Goal: Information Seeking & Learning: Learn about a topic

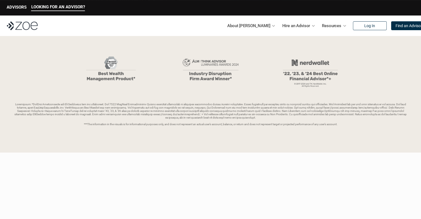
scroll to position [128, 0]
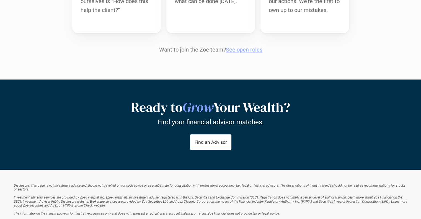
scroll to position [644, 0]
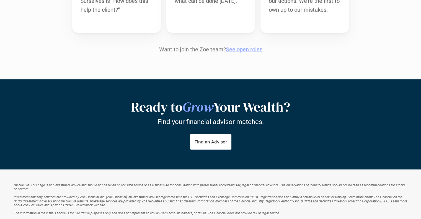
click at [181, 99] on h2 "Ready to Grow Your Wealth?" at bounding box center [210, 107] width 277 height 16
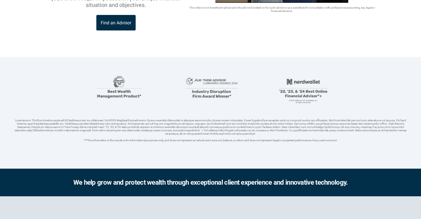
scroll to position [0, 0]
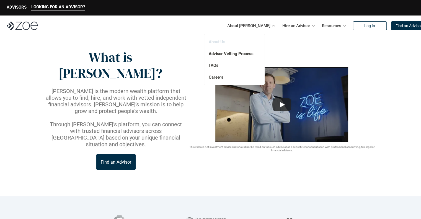
click at [221, 43] on link "About Us" at bounding box center [217, 41] width 17 height 5
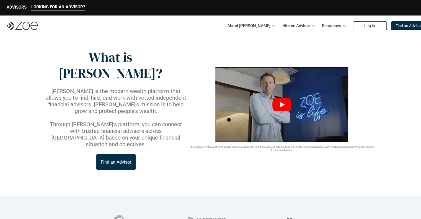
click at [286, 107] on img at bounding box center [281, 104] width 133 height 75
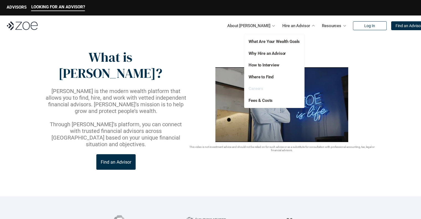
click at [259, 89] on link "Careers" at bounding box center [255, 88] width 15 height 5
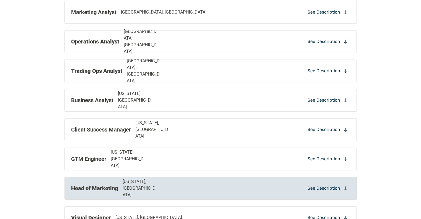
scroll to position [534, 0]
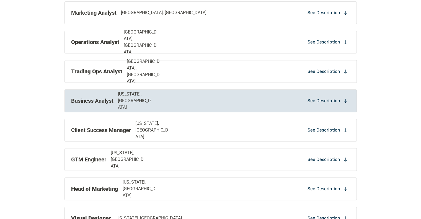
click at [272, 103] on div "Business Analyst [US_STATE], [GEOGRAPHIC_DATA] See Description" at bounding box center [210, 100] width 292 height 23
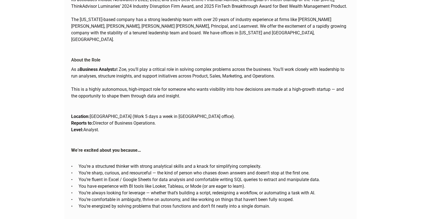
scroll to position [675, 0]
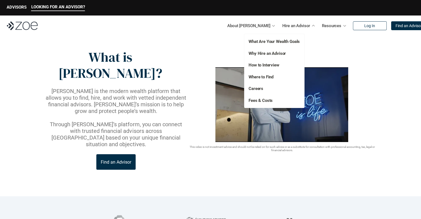
drag, startPoint x: 257, startPoint y: 91, endPoint x: 236, endPoint y: 141, distance: 53.8
click at [236, 141] on header "What is Zoe? Zoe is the modern wealth platform that allows you to find, hire, a…" at bounding box center [210, 116] width 421 height 160
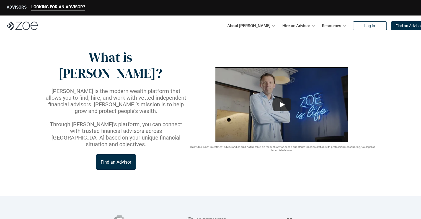
click at [15, 8] on p "ADVISORS" at bounding box center [17, 7] width 20 height 5
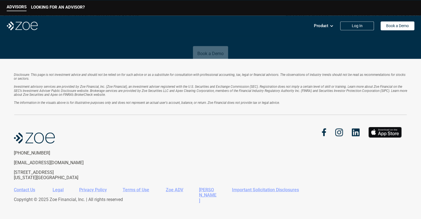
scroll to position [1021, 0]
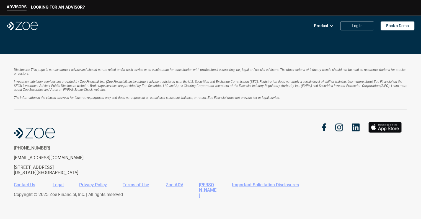
click at [178, 184] on link "Zoe ADV" at bounding box center [174, 184] width 17 height 5
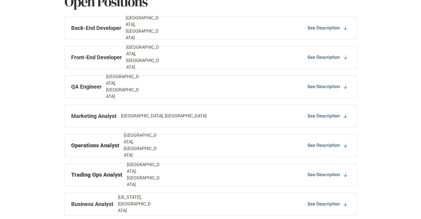
scroll to position [432, 0]
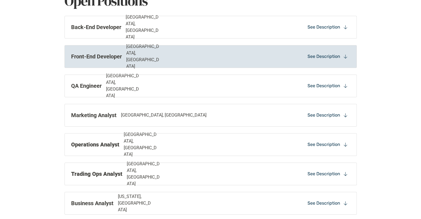
click at [229, 57] on div "Front-End Developer [GEOGRAPHIC_DATA], [GEOGRAPHIC_DATA]" at bounding box center [154, 56] width 166 height 27
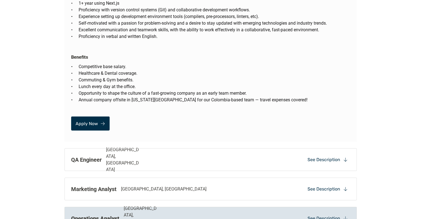
scroll to position [995, 0]
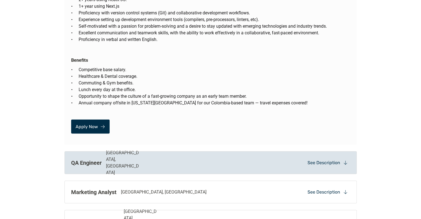
click at [158, 149] on div "QA Engineer [GEOGRAPHIC_DATA], [GEOGRAPHIC_DATA]" at bounding box center [154, 162] width 166 height 27
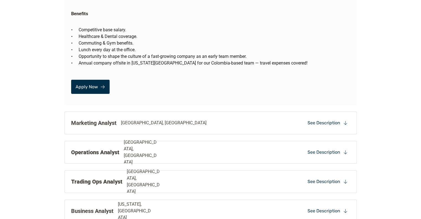
scroll to position [1752, 0]
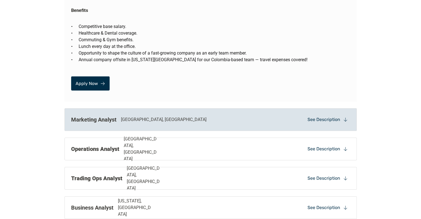
click at [164, 115] on div "Marketing Analyst [GEOGRAPHIC_DATA], [GEOGRAPHIC_DATA]" at bounding box center [154, 119] width 166 height 8
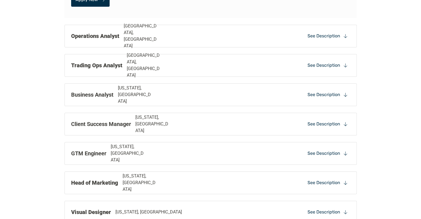
scroll to position [2585, 0]
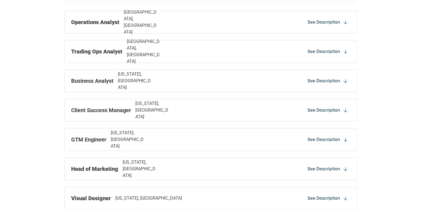
click at [173, 194] on div "Visual Designer [US_STATE], [GEOGRAPHIC_DATA]" at bounding box center [154, 198] width 166 height 8
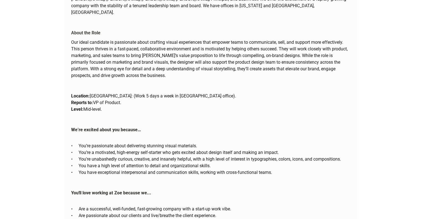
scroll to position [2875, 0]
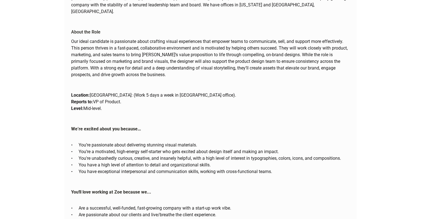
click at [186, 155] on p "You're unabashedly curious, creative, and insanely helpful, with a high level o…" at bounding box center [214, 158] width 271 height 7
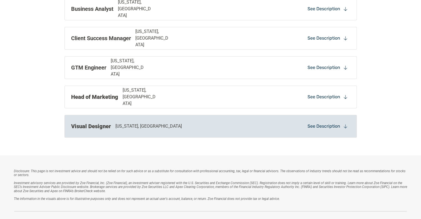
scroll to position [2656, 0]
click at [163, 123] on div "Visual Designer [US_STATE], [GEOGRAPHIC_DATA]" at bounding box center [154, 127] width 166 height 8
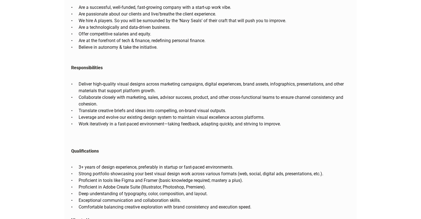
scroll to position [3076, 0]
click at [171, 183] on p "Proficient in Adobe Create Suite (Illustrator, Photoshop, Premiere)." at bounding box center [214, 186] width 271 height 7
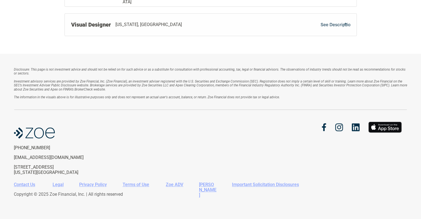
scroll to position [2712, 0]
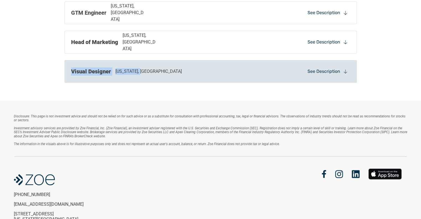
drag, startPoint x: 181, startPoint y: 40, endPoint x: 175, endPoint y: 31, distance: 11.5
click at [175, 60] on div "Visual Designer [US_STATE], [GEOGRAPHIC_DATA] See Description" at bounding box center [210, 71] width 292 height 23
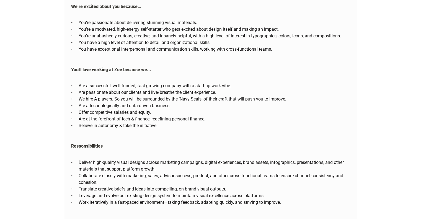
scroll to position [2982, 0]
